Goal: Communication & Community: Participate in discussion

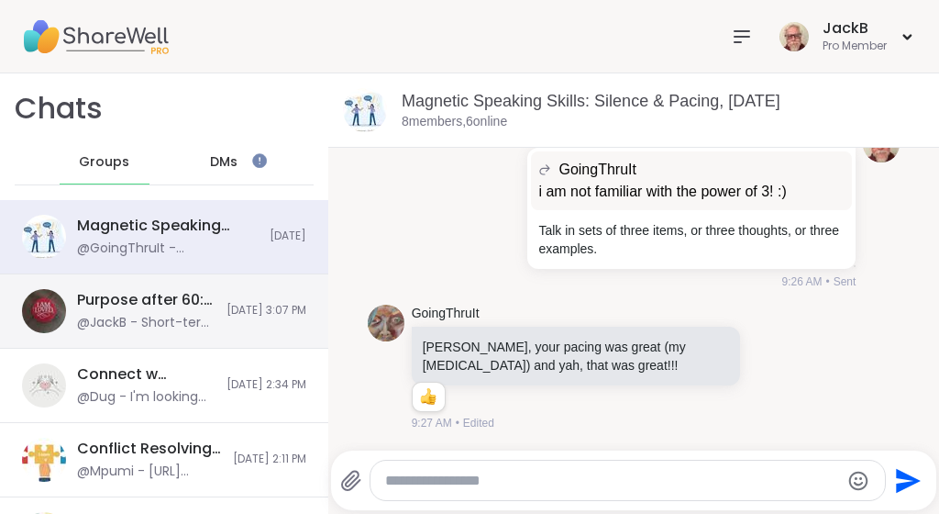
click at [244, 316] on span "[DATE] 3:07 PM" at bounding box center [267, 311] width 80 height 16
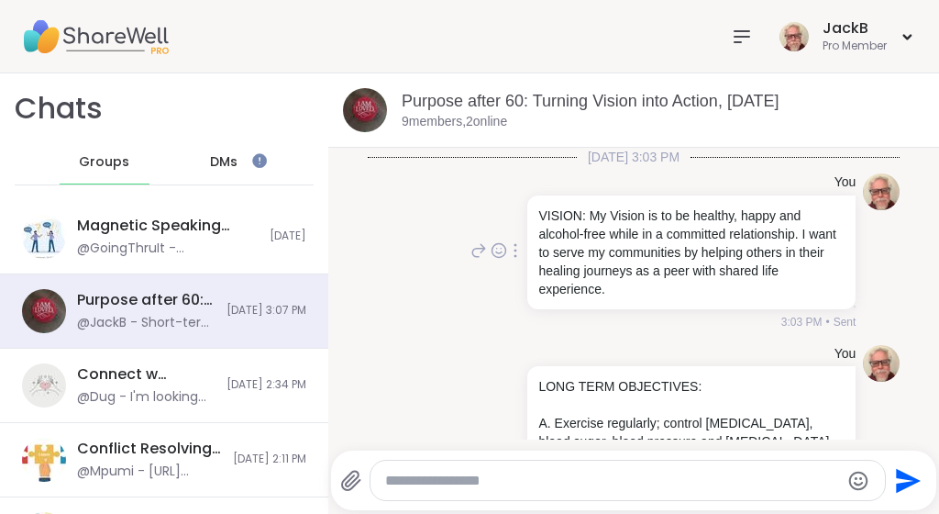
click at [393, 307] on div "You VISION: My Vision is to be healthy, happy and alcohol-free while in a commi…" at bounding box center [634, 252] width 533 height 172
click at [425, 231] on div "You VISION: My Vision is to be healthy, happy and alcohol-free while in a commi…" at bounding box center [634, 252] width 533 height 172
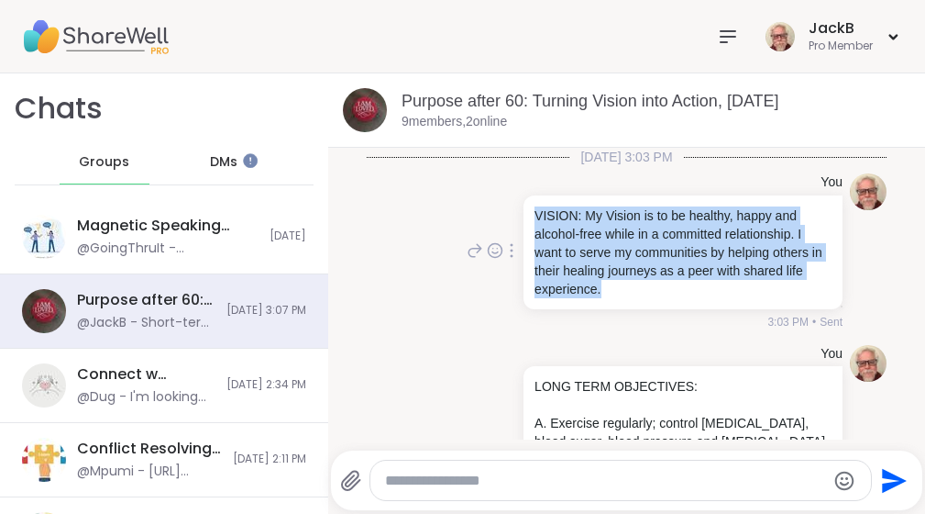
drag, startPoint x: 681, startPoint y: 290, endPoint x: 487, endPoint y: 191, distance: 218.2
click at [487, 191] on div "You VISION: My Vision is to be healthy, happy and alcohol-free while in a commi…" at bounding box center [653, 251] width 380 height 157
click at [480, 189] on div "You VISION: My Vision is to be healthy, happy and alcohol-free while in a commi…" at bounding box center [653, 251] width 380 height 157
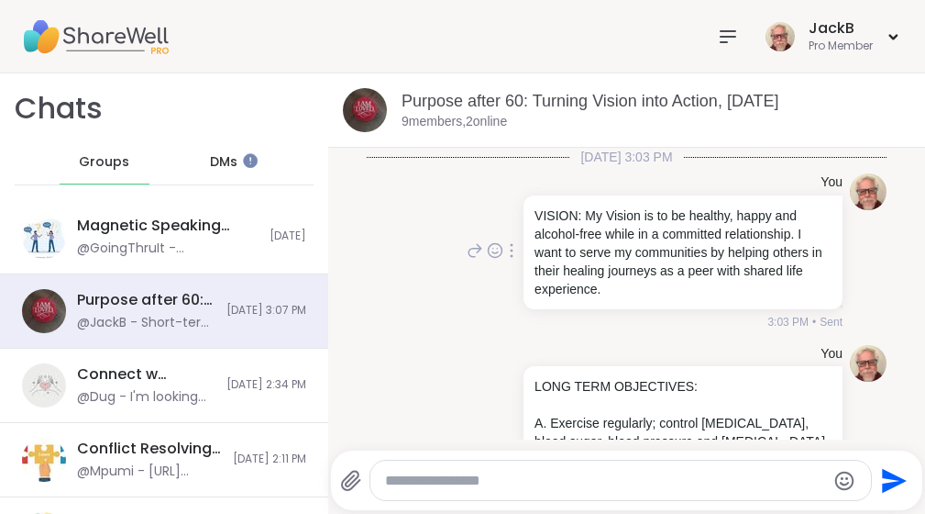
click at [507, 250] on div at bounding box center [511, 250] width 17 height 22
click at [493, 280] on icon at bounding box center [501, 277] width 18 height 18
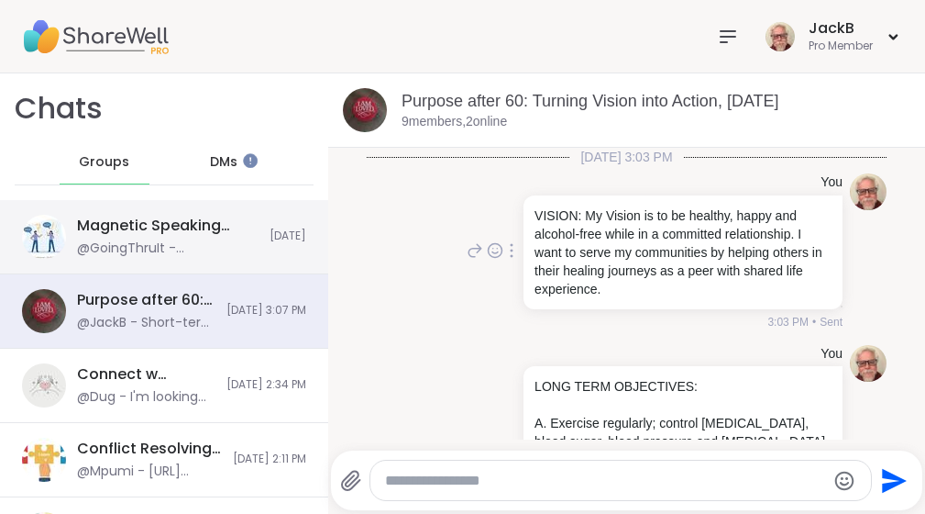
click at [160, 240] on div "@GoingThruIt - [PERSON_NAME], your pacing was great (my [MEDICAL_DATA]) and yah…" at bounding box center [168, 248] width 182 height 18
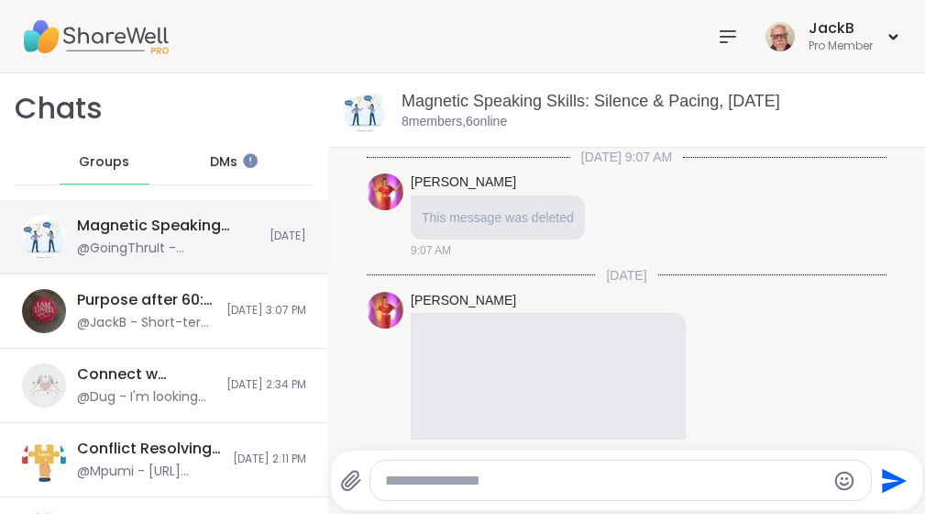
scroll to position [1188, 0]
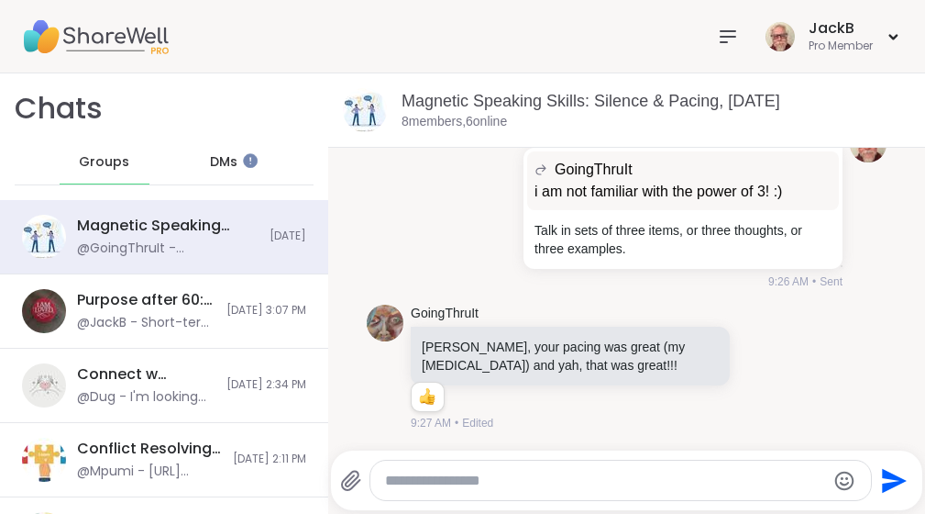
click at [644, 484] on textarea "Type your message" at bounding box center [605, 480] width 440 height 18
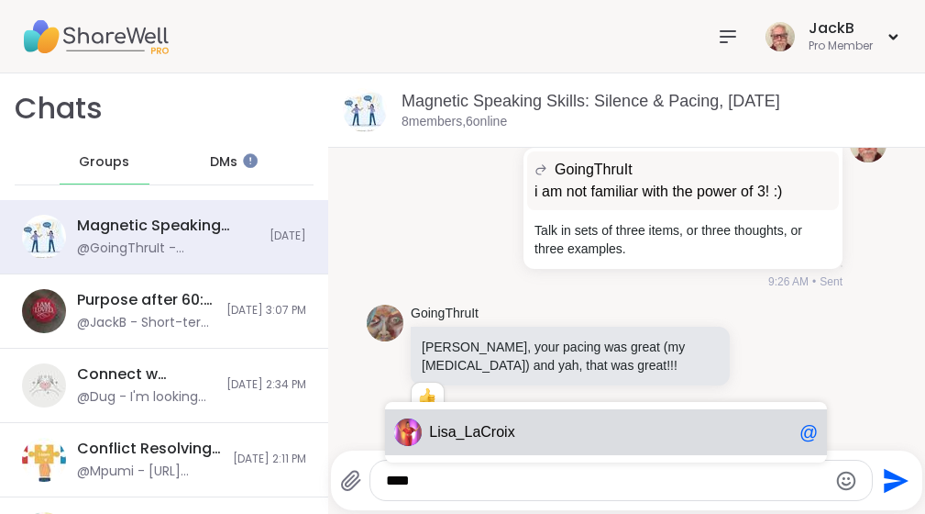
click at [680, 423] on span "Lis a_LaCroix" at bounding box center [610, 432] width 363 height 18
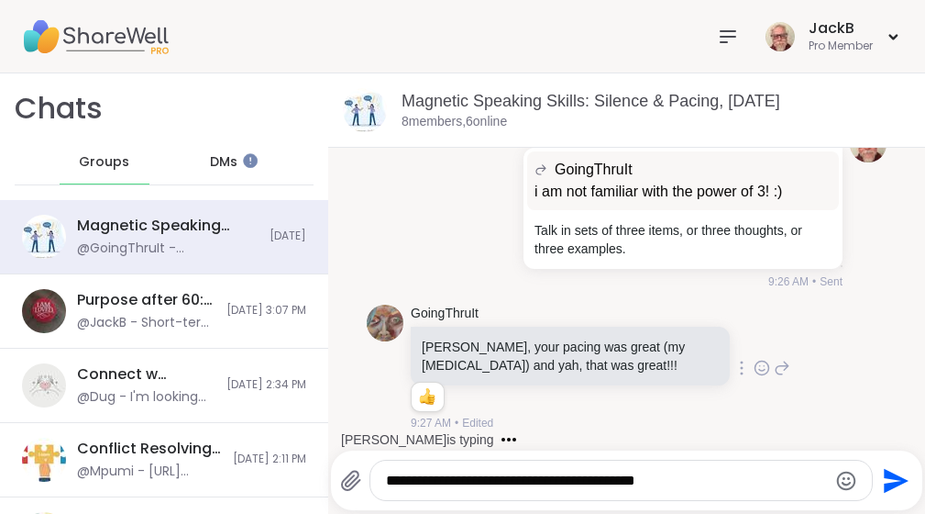
paste textarea "**********"
type textarea "**********"
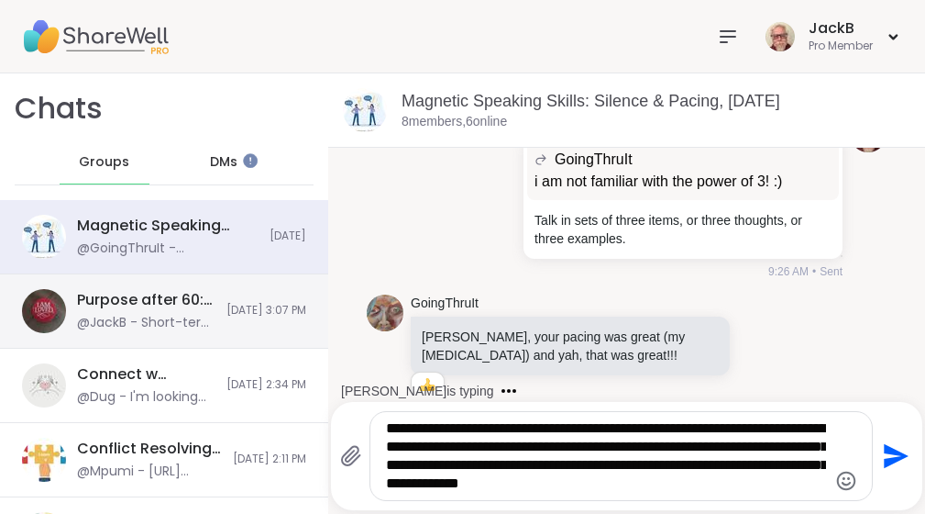
click at [179, 298] on div "Purpose after 60: Turning Vision into Action, [DATE]" at bounding box center [146, 300] width 138 height 20
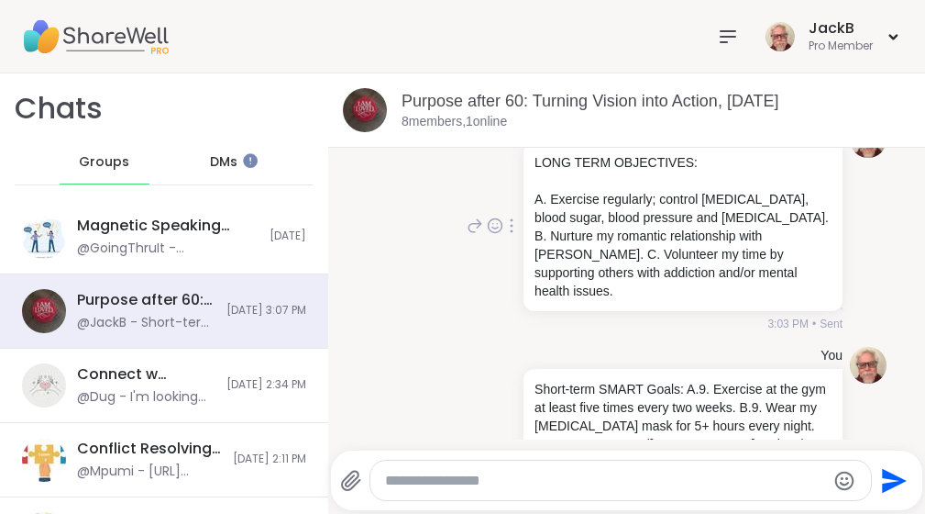
scroll to position [550, 0]
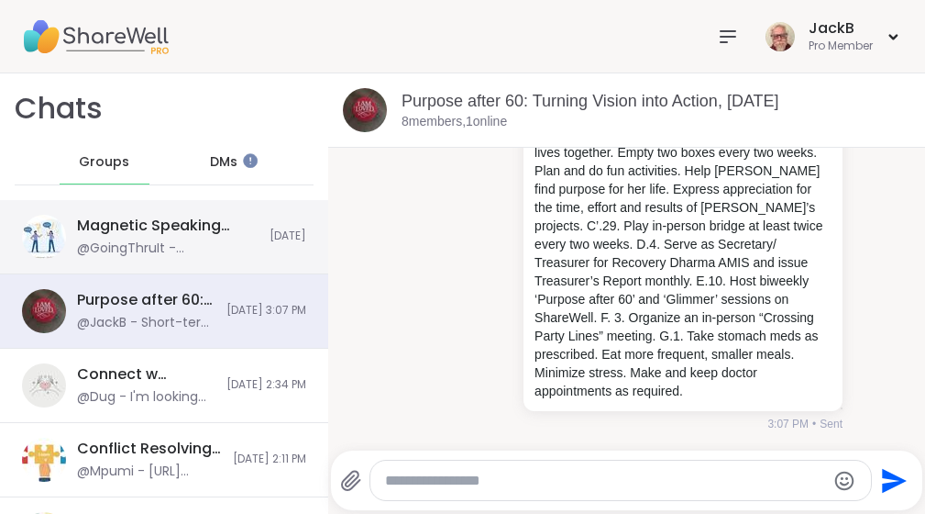
click at [183, 236] on div "Magnetic Speaking Skills: Silence & Pacing, [DATE] @GoingThruIt - [PERSON_NAME]…" at bounding box center [168, 237] width 182 height 42
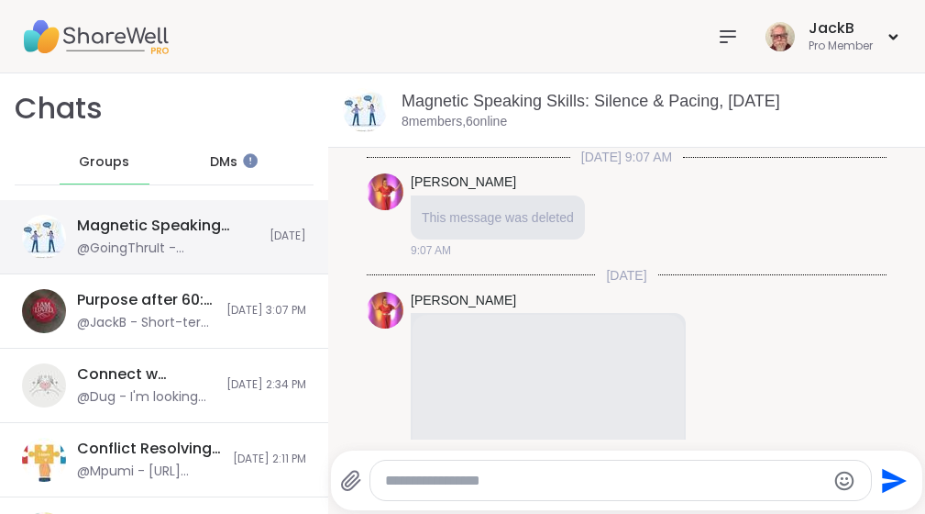
scroll to position [1188, 0]
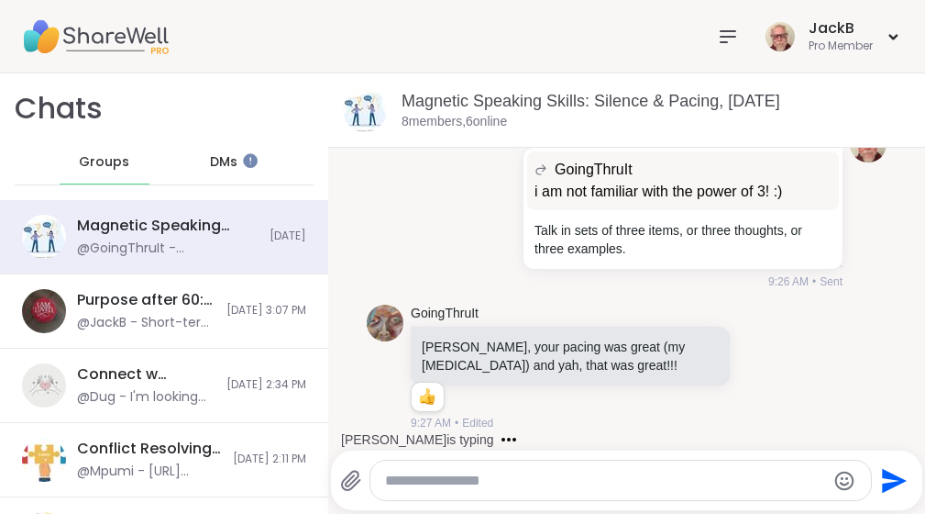
click at [700, 480] on textarea "Type your message" at bounding box center [605, 480] width 440 height 18
click at [679, 478] on textarea "Type your message" at bounding box center [605, 480] width 440 height 18
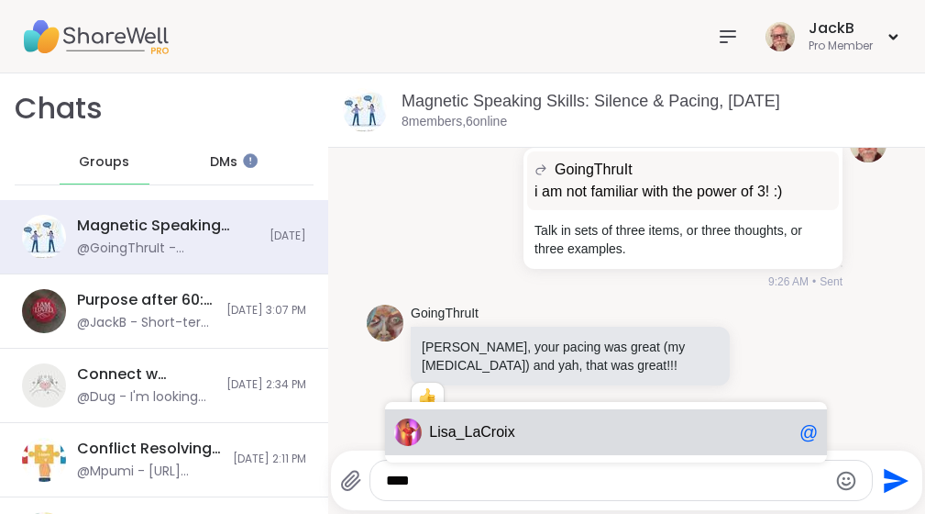
scroll to position [1446, 0]
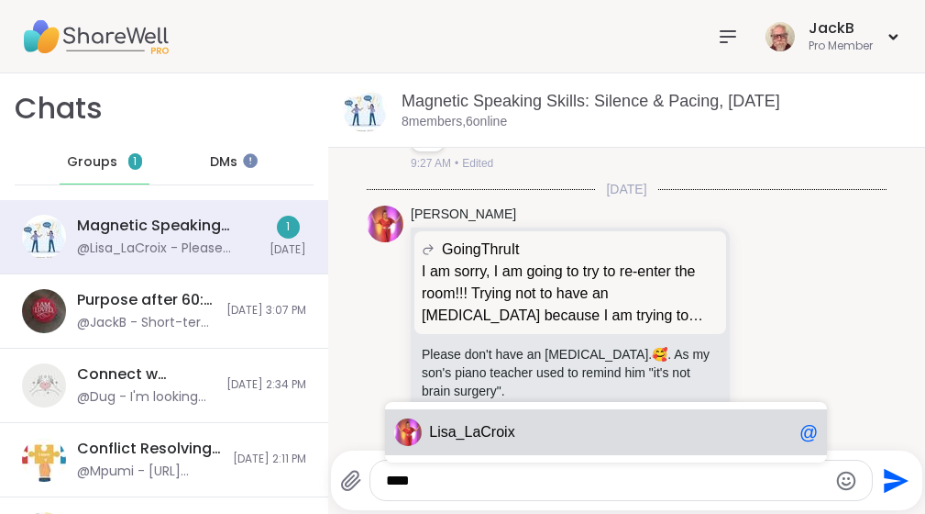
click at [686, 430] on span "Lis a_LaCroix" at bounding box center [610, 432] width 363 height 18
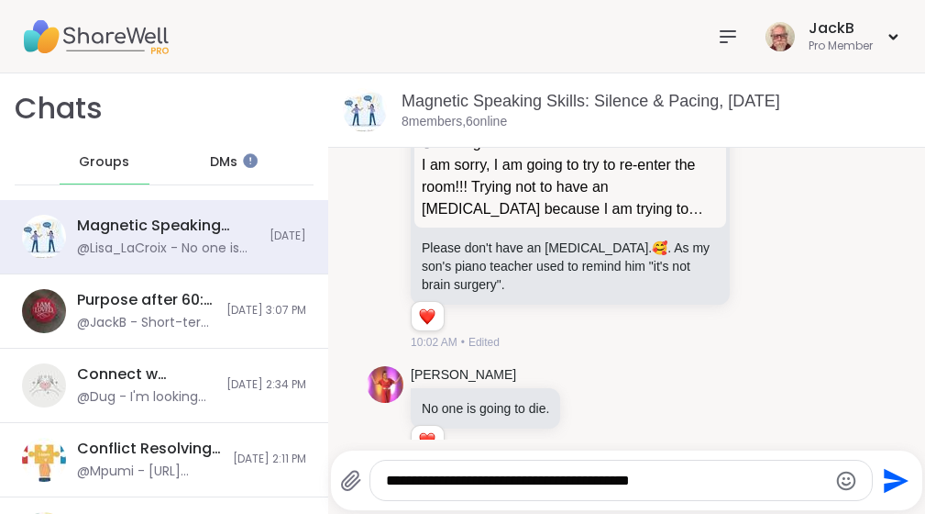
scroll to position [1595, 0]
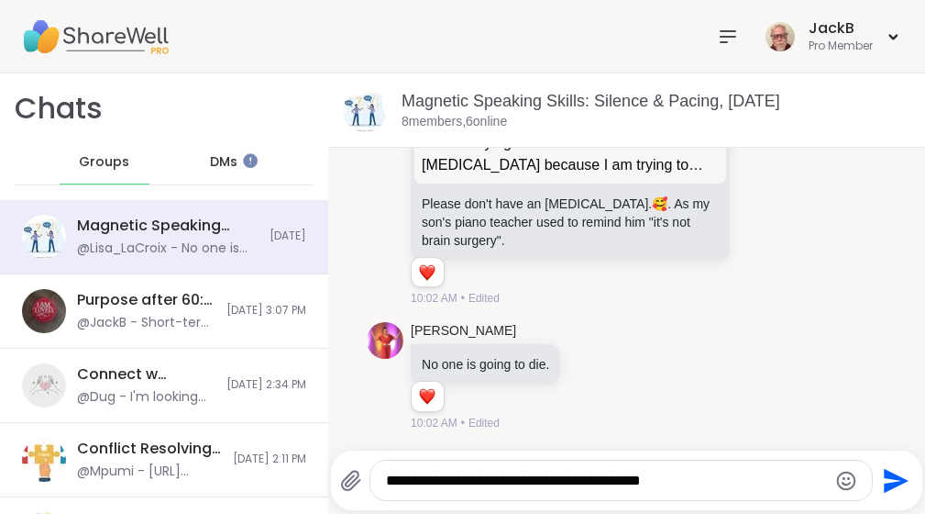
click at [747, 477] on textarea "**********" at bounding box center [606, 480] width 440 height 18
paste textarea "**********"
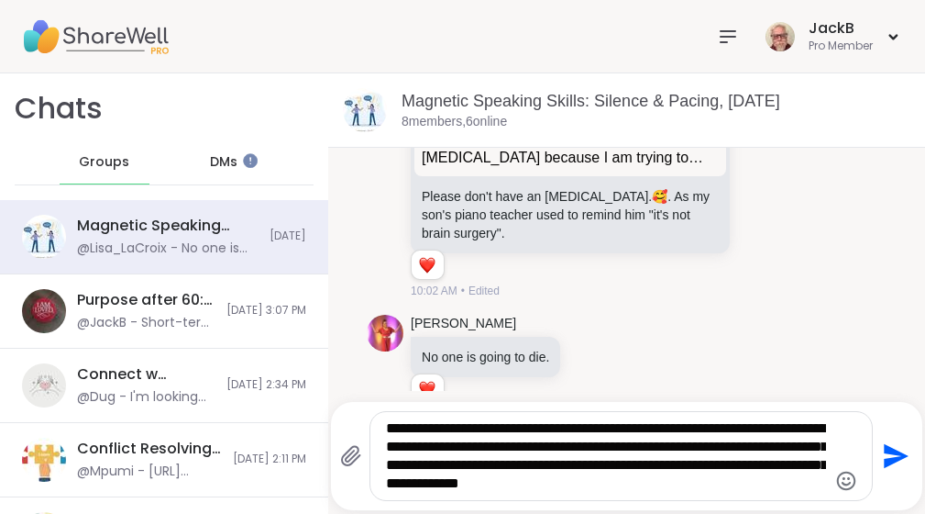
drag, startPoint x: 740, startPoint y: 427, endPoint x: 758, endPoint y: 427, distance: 18.3
click at [748, 427] on textarea "**********" at bounding box center [606, 455] width 440 height 73
click at [744, 368] on div "[PERSON_NAME] No one is going to die. 1 1 10:02 AM • Edited" at bounding box center [627, 369] width 520 height 124
click at [692, 426] on textarea "**********" at bounding box center [606, 455] width 440 height 73
type textarea "**********"
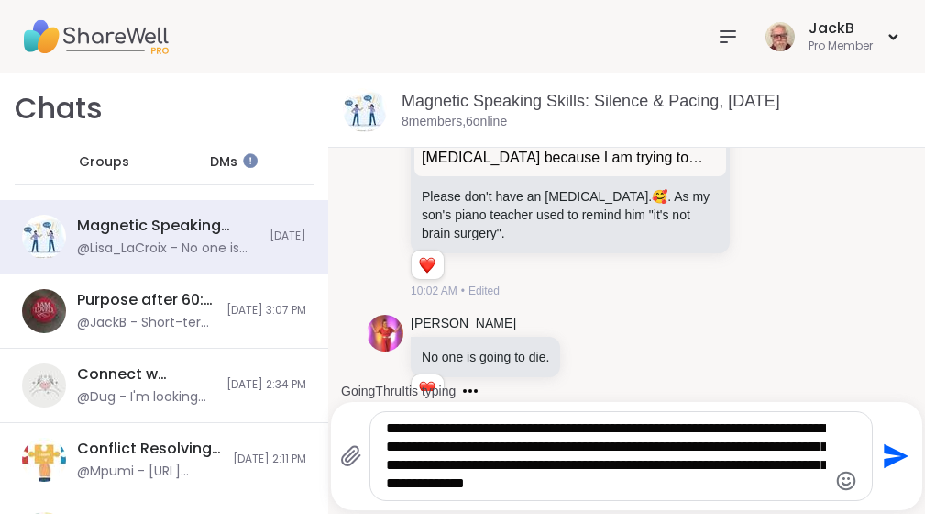
click at [888, 450] on icon "Send" at bounding box center [896, 456] width 25 height 25
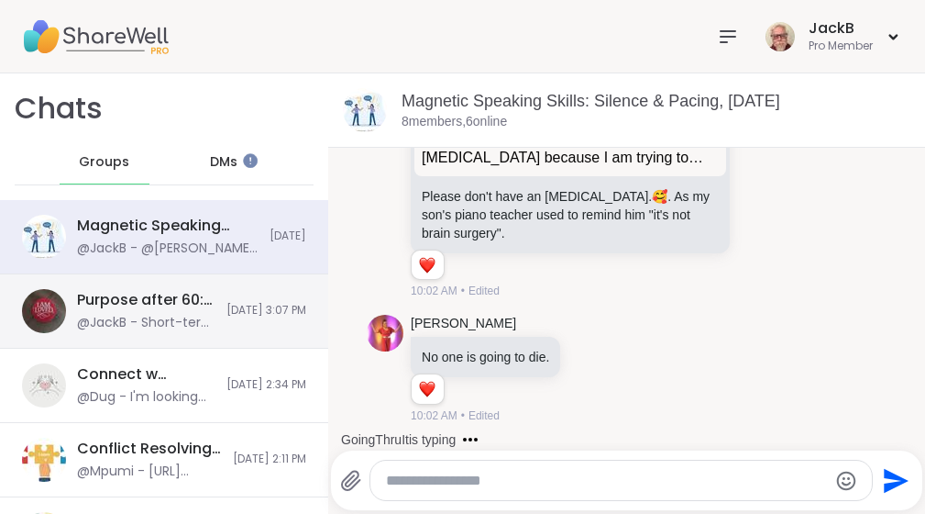
scroll to position [1784, 0]
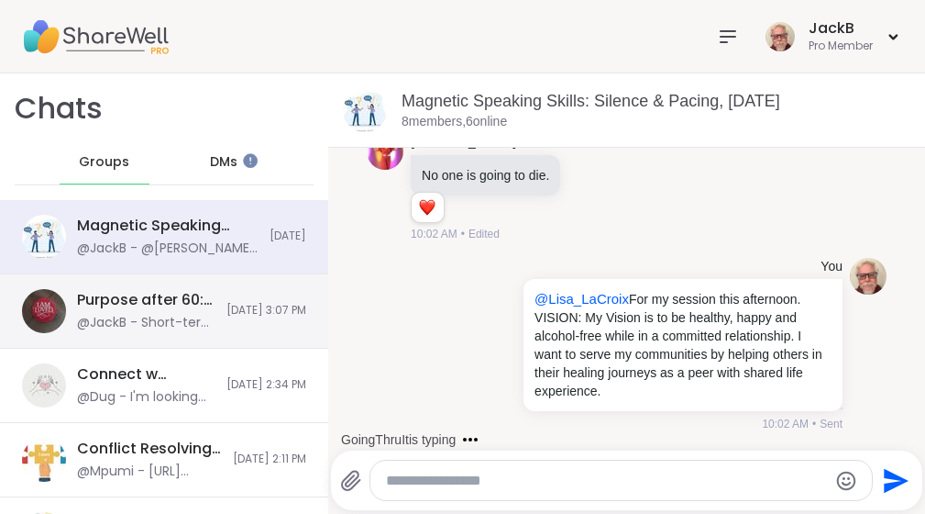
click at [175, 327] on div "@JackB - Short-term SMART Goals: A.9. Exercise at the gym at least five times e…" at bounding box center [146, 323] width 138 height 18
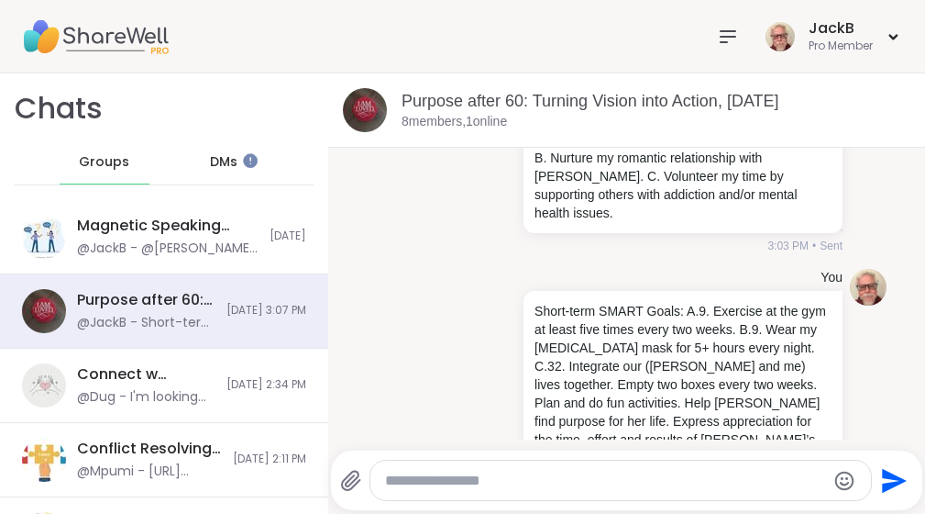
scroll to position [158, 0]
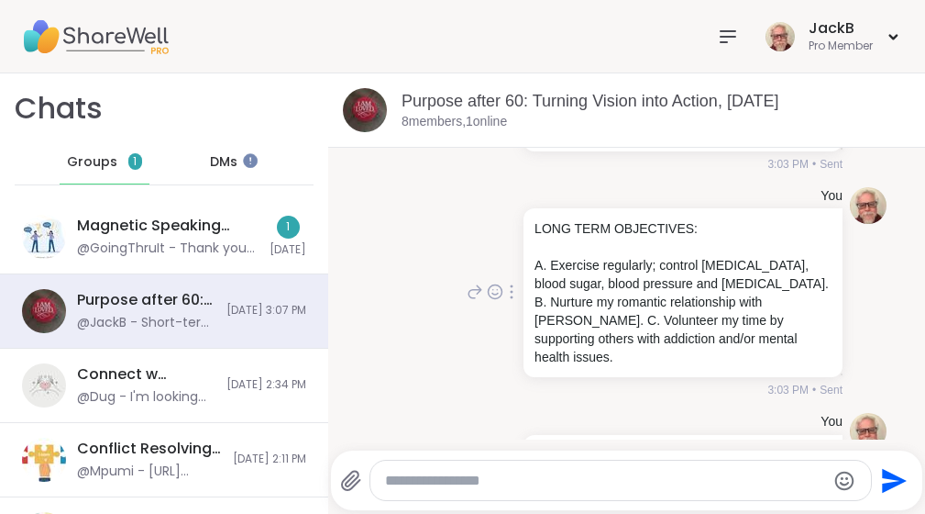
click at [511, 290] on icon at bounding box center [512, 291] width 2 height 13
click at [492, 318] on icon at bounding box center [501, 318] width 18 height 18
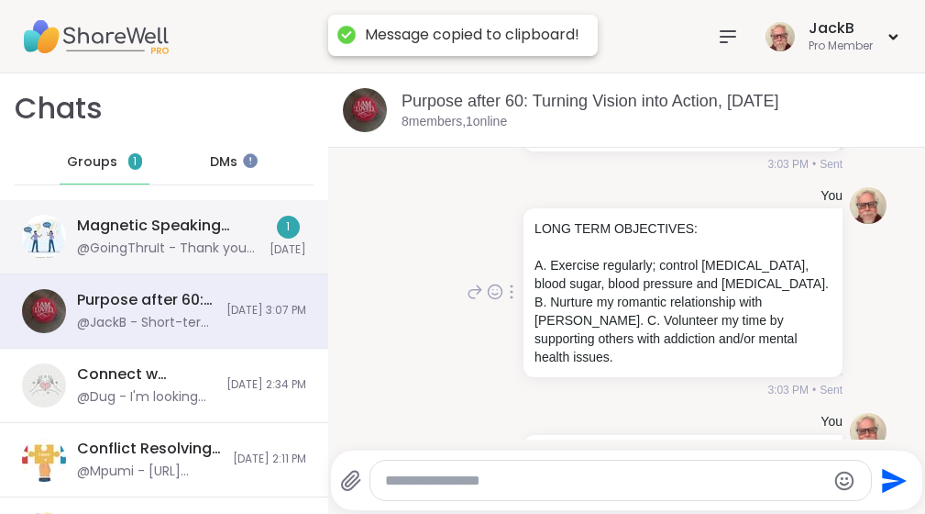
click at [205, 238] on div "Magnetic Speaking Skills: Silence & Pacing, [DATE] @GoingThruIt - Thank you so …" at bounding box center [168, 237] width 182 height 42
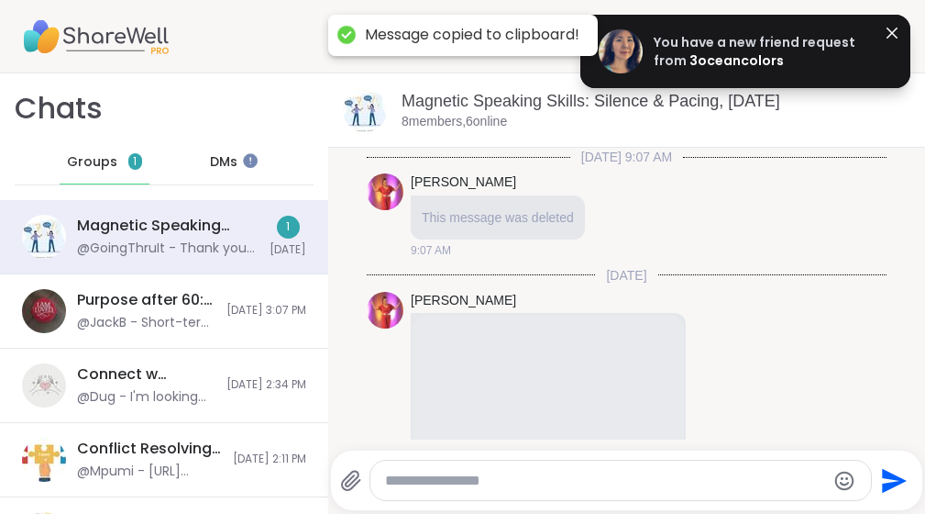
scroll to position [1942, 0]
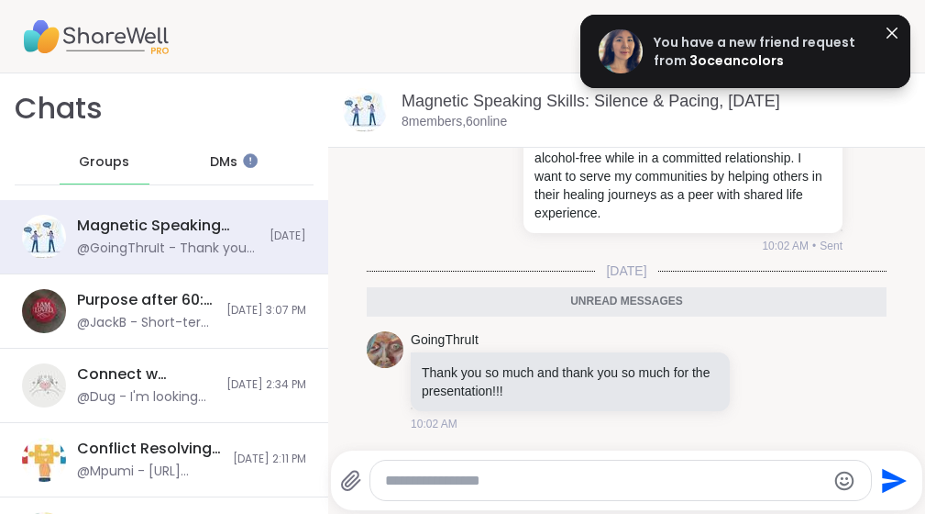
click at [553, 481] on textarea "Type your message" at bounding box center [605, 480] width 440 height 18
paste textarea "**********"
type textarea "**********"
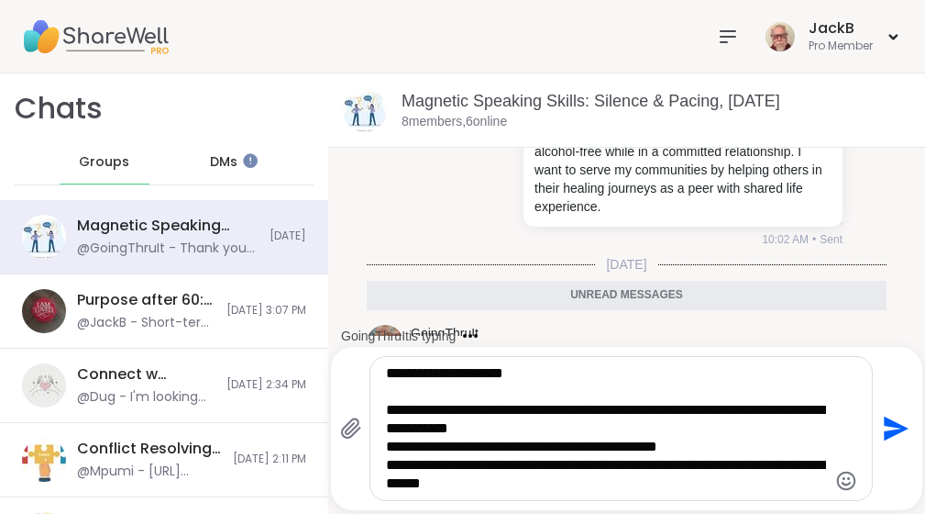
click at [891, 428] on icon "Send" at bounding box center [894, 428] width 29 height 29
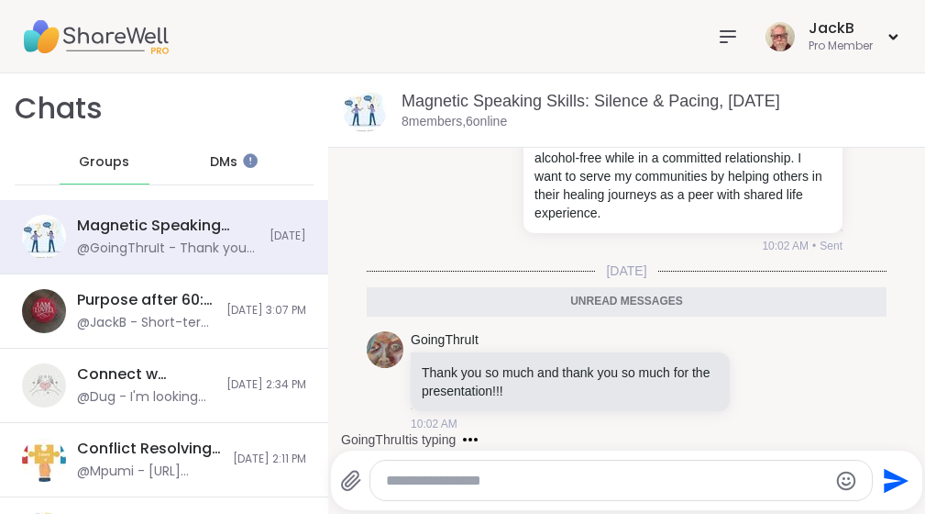
scroll to position [2125, 0]
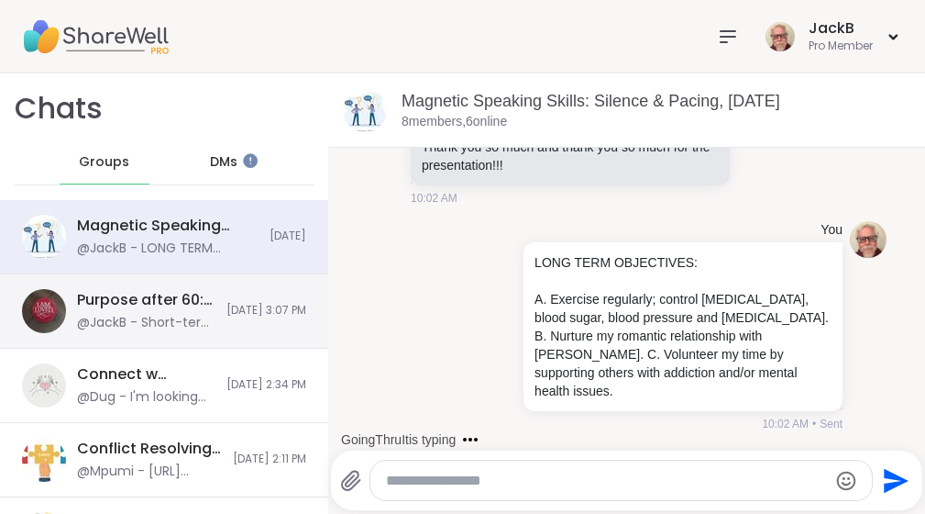
click at [162, 310] on div "Purpose after 60: Turning Vision into Action, [DATE] @JackB - Short-term SMART …" at bounding box center [146, 311] width 138 height 42
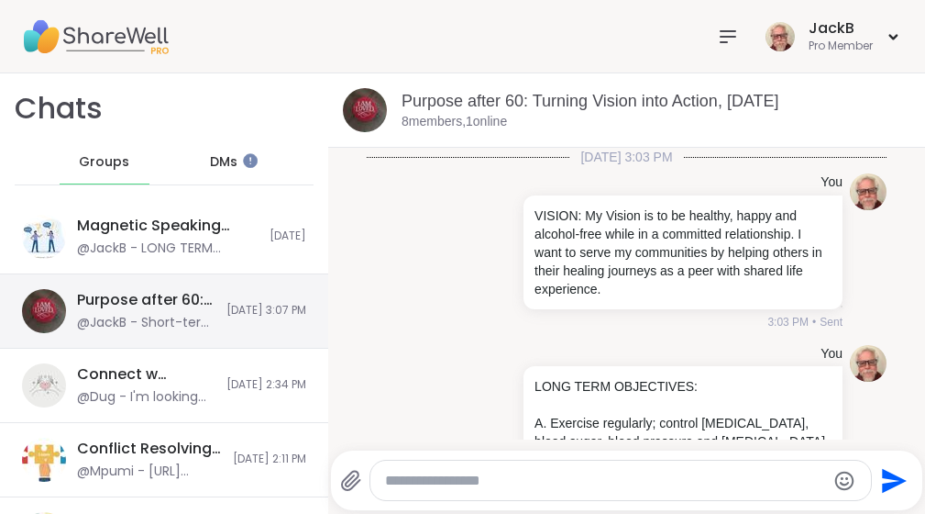
scroll to position [550, 0]
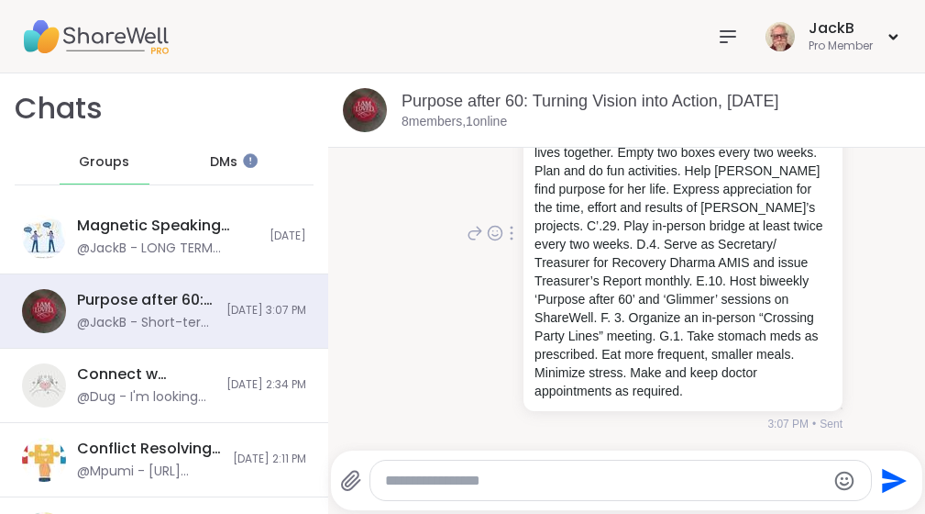
click at [507, 222] on div at bounding box center [511, 233] width 17 height 22
click at [492, 250] on icon at bounding box center [501, 259] width 18 height 18
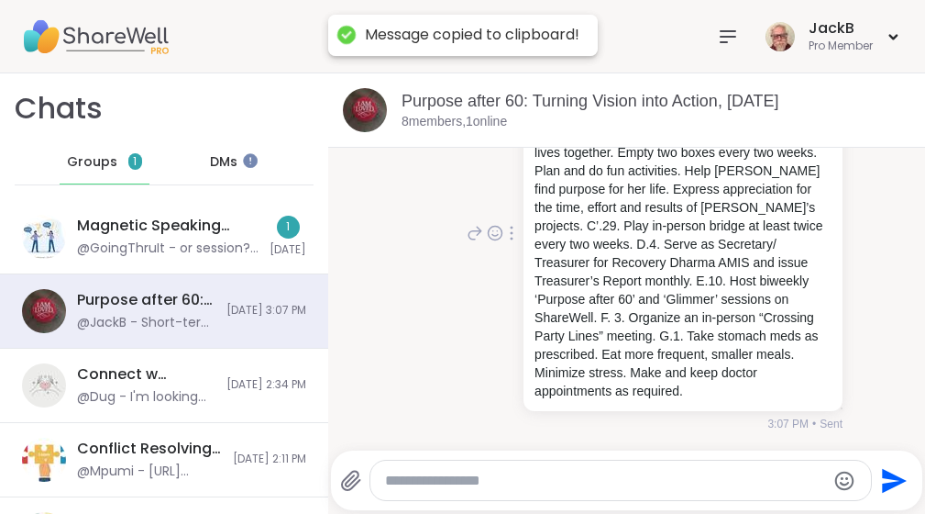
click at [476, 481] on textarea "Type your message" at bounding box center [605, 480] width 440 height 18
paste textarea "**********"
type textarea "**********"
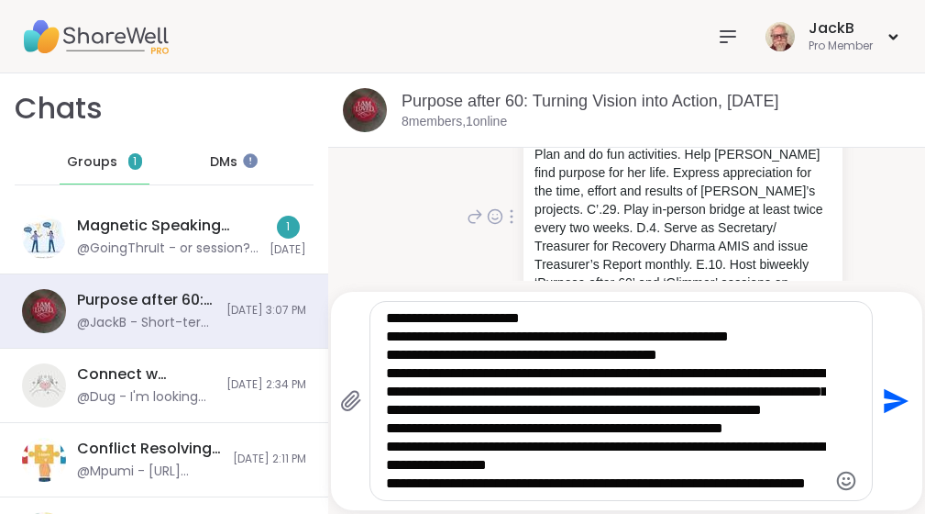
click at [899, 397] on icon "Send" at bounding box center [896, 401] width 25 height 25
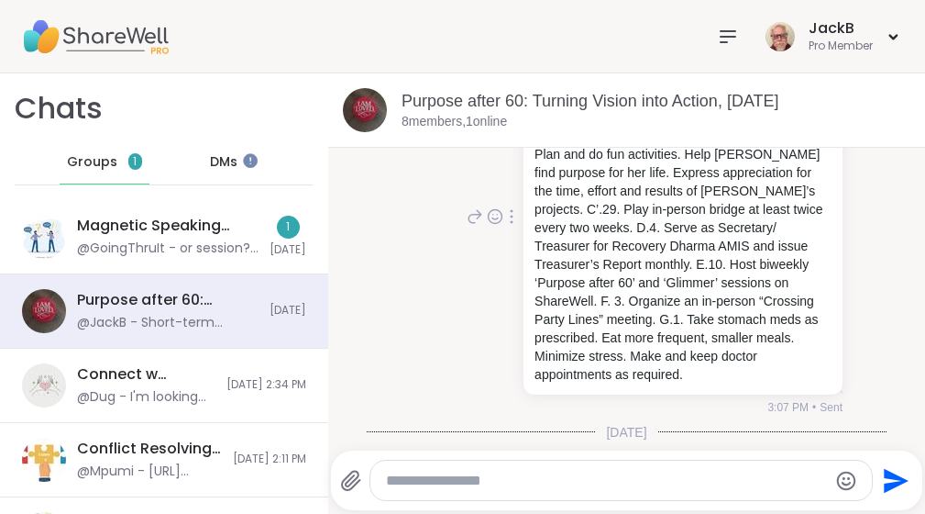
scroll to position [996, 0]
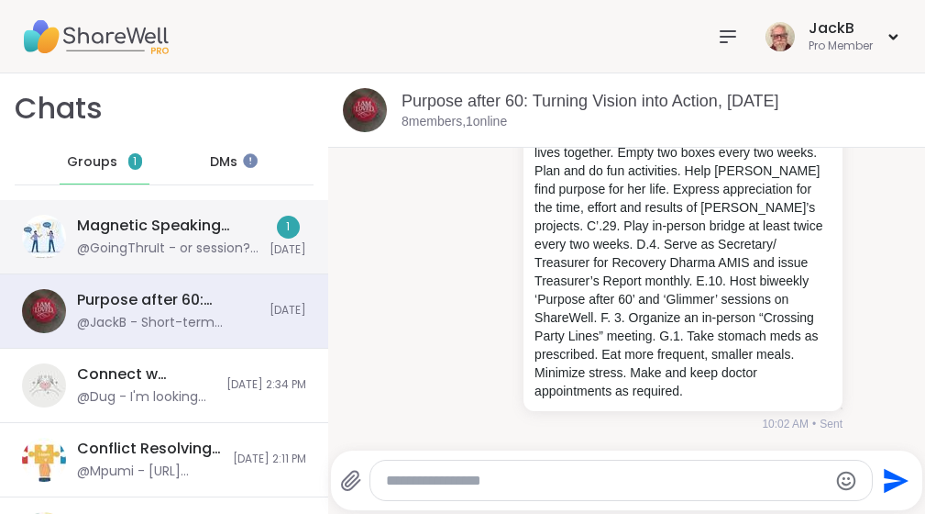
click at [151, 248] on div "@GoingThruIt - or session? oof I need food lol" at bounding box center [168, 248] width 182 height 18
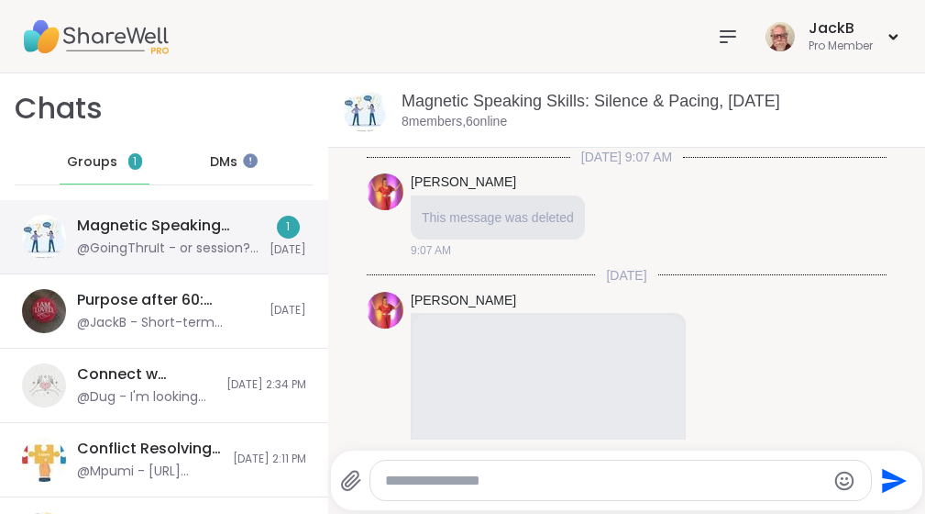
scroll to position [2265, 0]
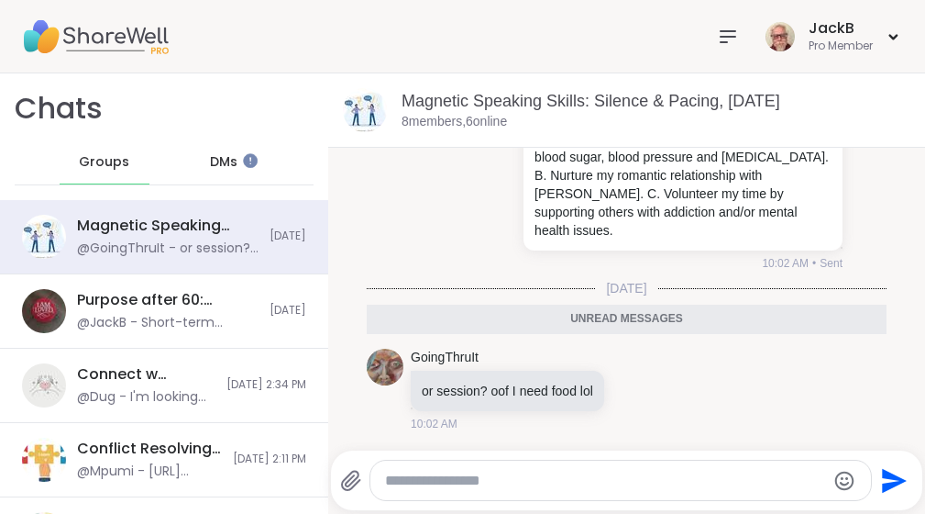
click at [347, 187] on li "You LONG TERM OBJECTIVES: A. Exercise regularly; control [MEDICAL_DATA], blood …" at bounding box center [626, 166] width 561 height 227
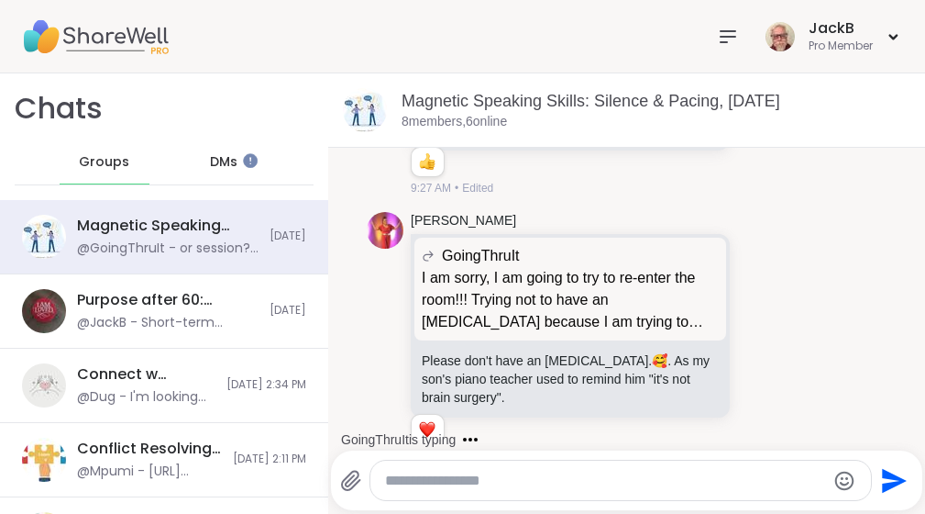
scroll to position [1337, 0]
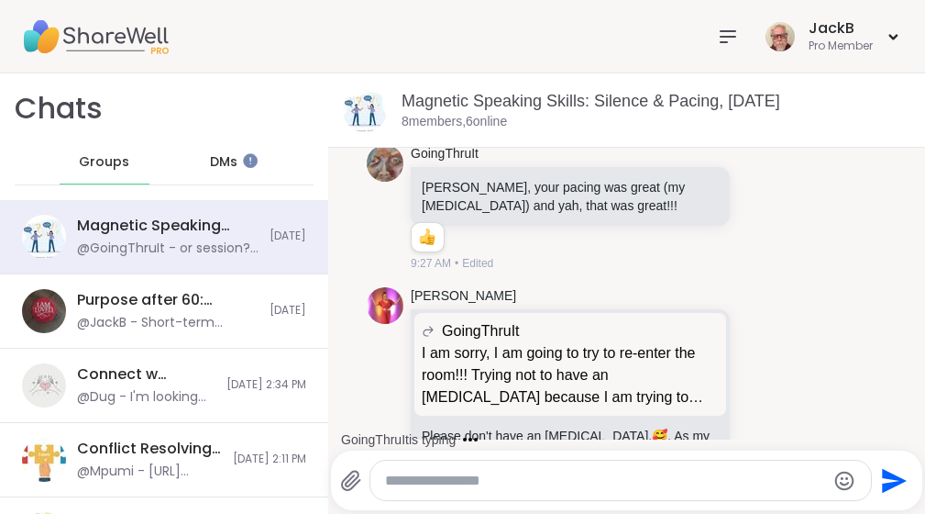
click at [864, 279] on li "GoingThruIt [PERSON_NAME], your pacing was great (my [MEDICAL_DATA]) and yah, t…" at bounding box center [626, 209] width 561 height 142
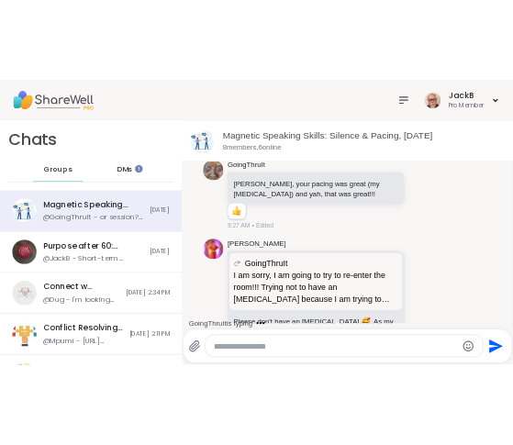
scroll to position [1465, 0]
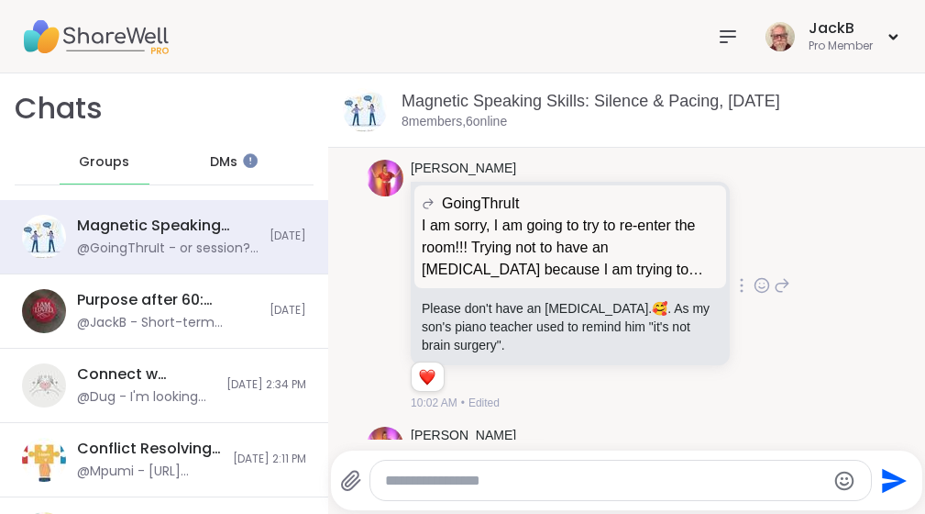
click at [759, 288] on icon at bounding box center [762, 287] width 6 height 2
click at [754, 264] on div "Select Reaction: Heart" at bounding box center [762, 256] width 17 height 17
click at [856, 296] on div "[PERSON_NAME] GoingThruIt I am sorry, I am going to try to re-enter the room!!!…" at bounding box center [627, 285] width 520 height 267
